Goal: Find specific page/section: Find specific page/section

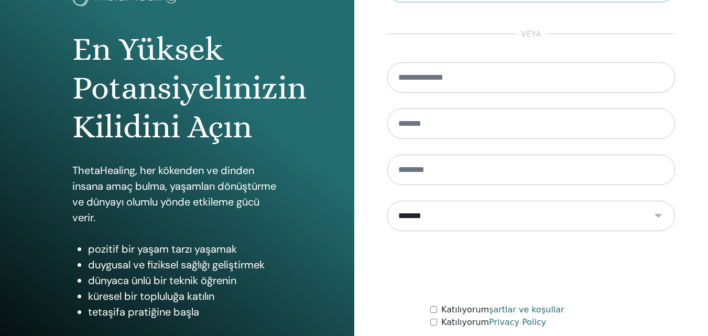
scroll to position [167, 0]
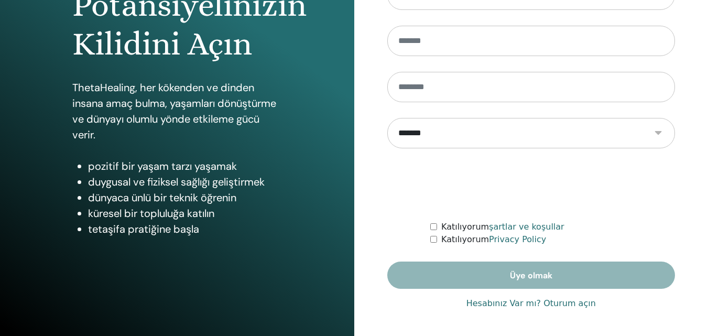
type input "**********"
click at [510, 302] on link "Hesabınız Var mı? Oturum açın" at bounding box center [530, 303] width 129 height 13
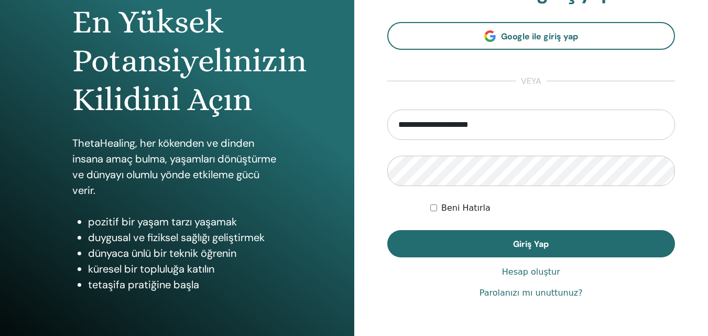
scroll to position [167, 0]
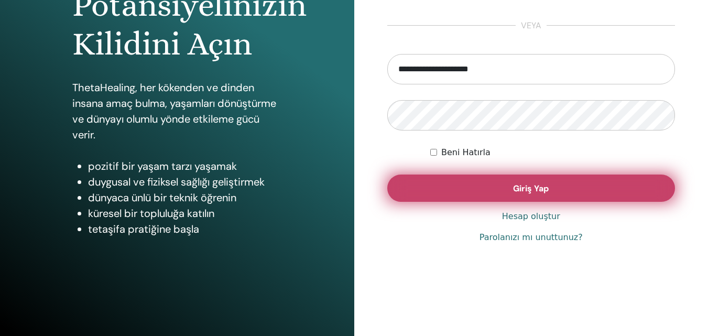
click at [525, 191] on span "Giriş Yap" at bounding box center [531, 188] width 36 height 11
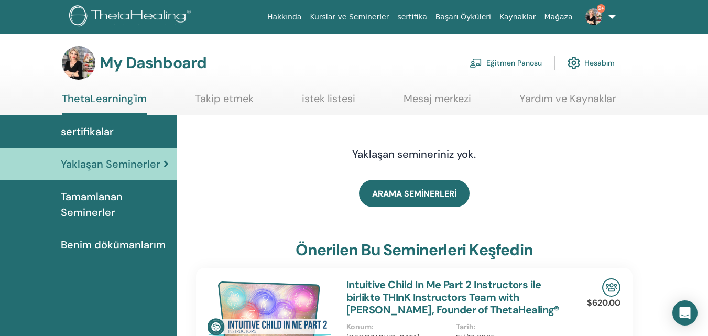
click at [518, 61] on link "Eğitmen Panosu" at bounding box center [505, 62] width 72 height 23
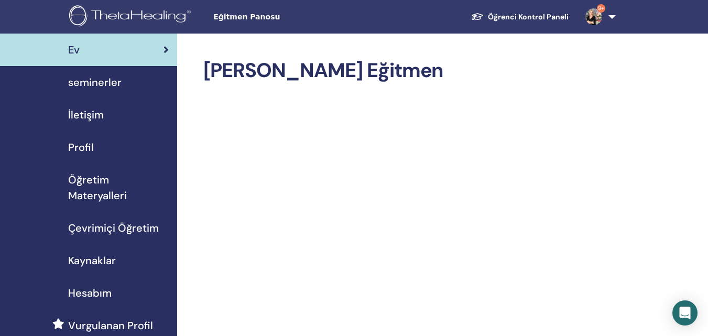
click at [110, 81] on span "seminerler" at bounding box center [94, 82] width 53 height 16
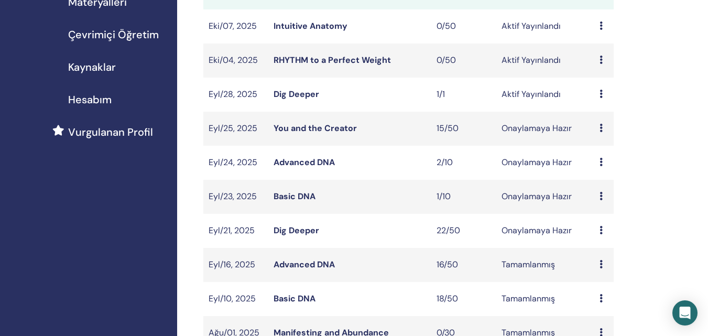
scroll to position [210, 0]
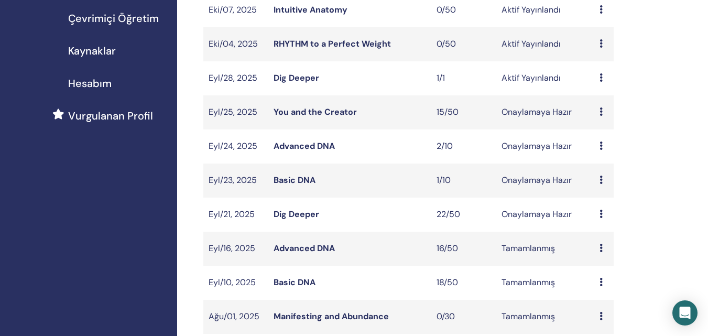
click at [305, 82] on link "Dig Deeper" at bounding box center [297, 77] width 46 height 11
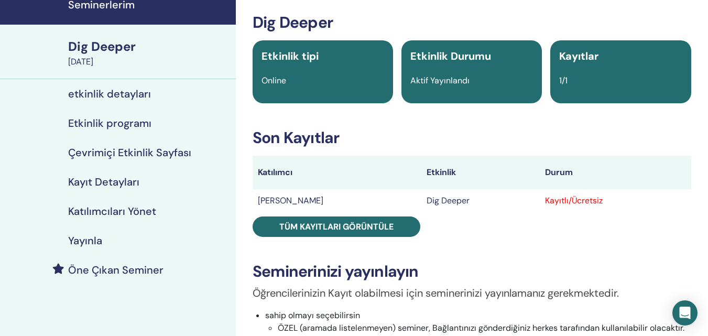
scroll to position [52, 0]
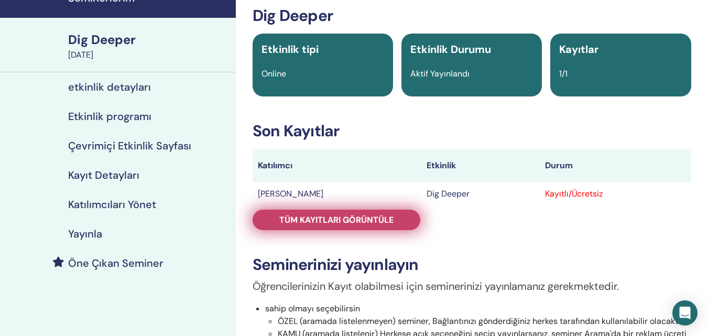
click at [360, 224] on span "Tüm kayıtları görüntüle" at bounding box center [336, 219] width 114 height 11
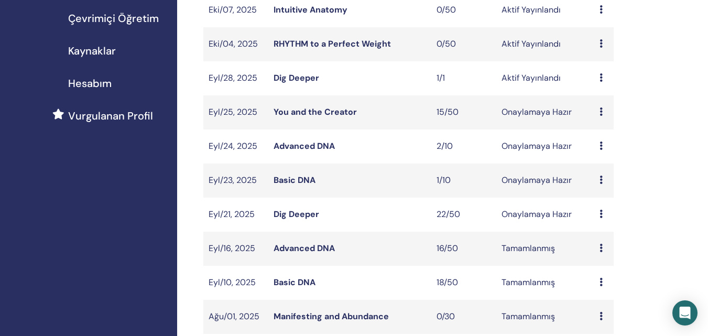
scroll to position [157, 0]
